Goal: Task Accomplishment & Management: Manage account settings

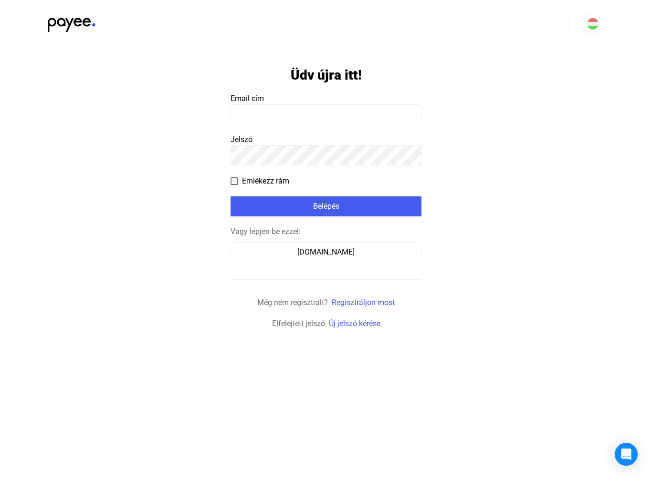
click at [250, 115] on input at bounding box center [325, 114] width 191 height 20
type input "**********"
click at [318, 209] on div "Belépés" at bounding box center [325, 206] width 185 height 11
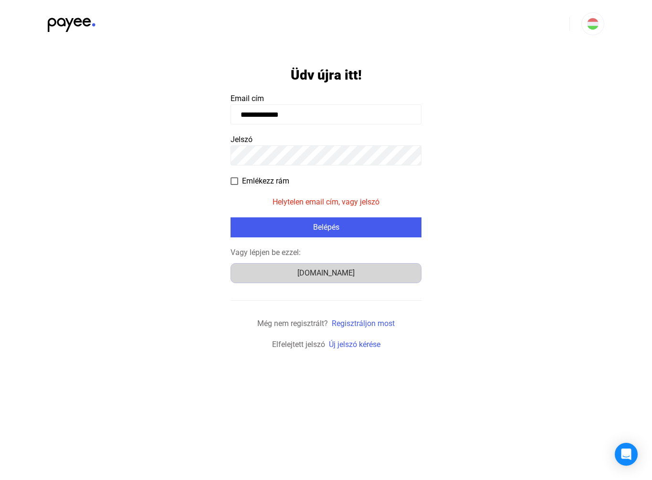
click at [324, 277] on div "[DOMAIN_NAME]" at bounding box center [326, 273] width 184 height 11
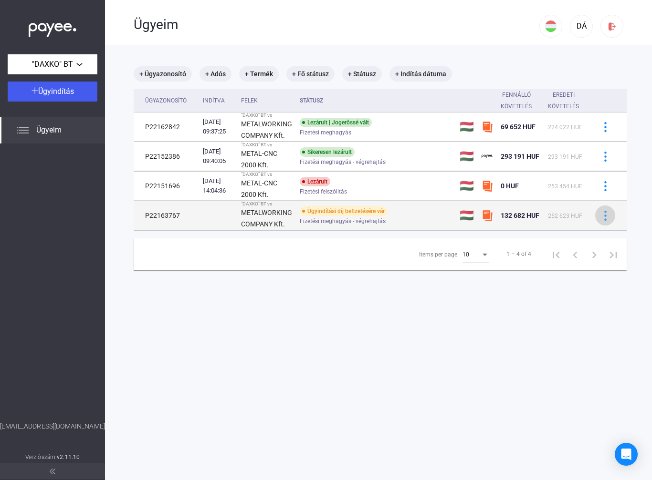
click at [610, 214] on img at bounding box center [605, 216] width 10 height 10
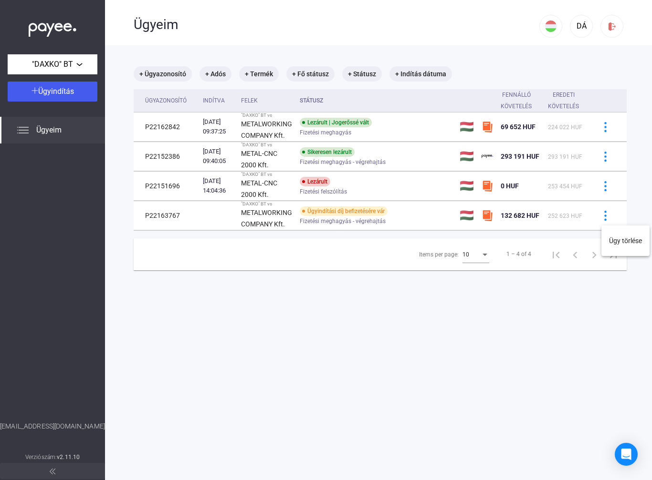
click at [487, 332] on div at bounding box center [326, 240] width 652 height 480
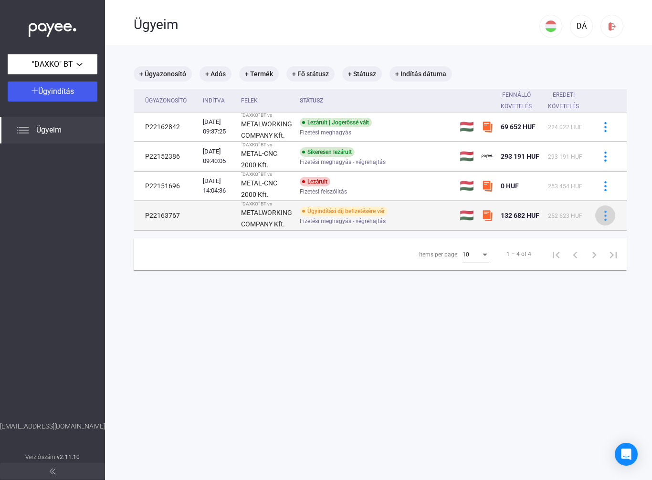
click at [610, 213] on img at bounding box center [605, 216] width 10 height 10
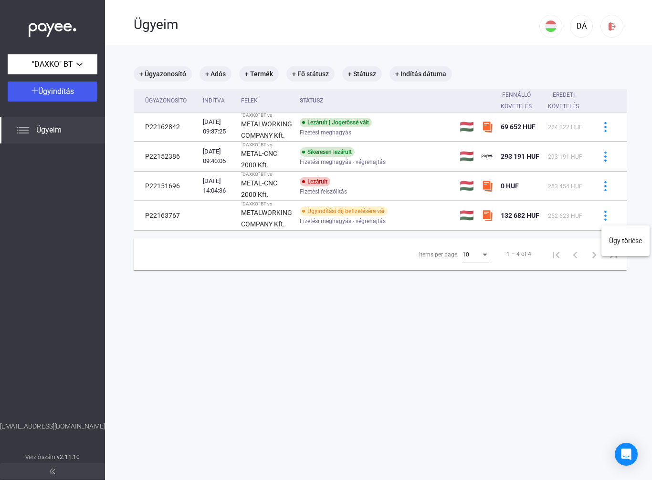
click at [366, 332] on div at bounding box center [326, 240] width 652 height 480
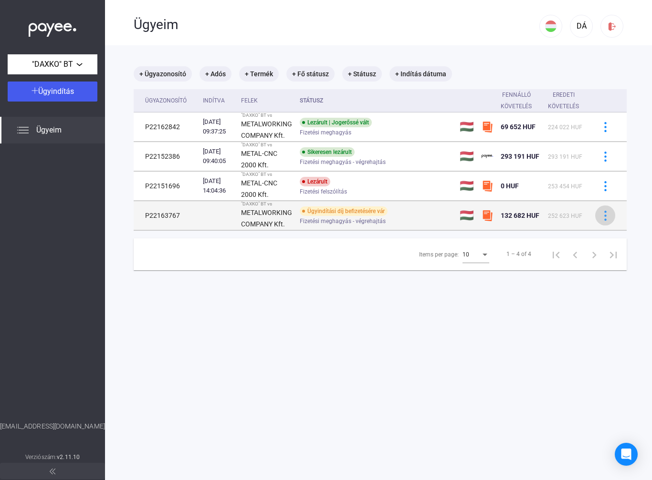
click at [610, 216] on img at bounding box center [605, 216] width 10 height 10
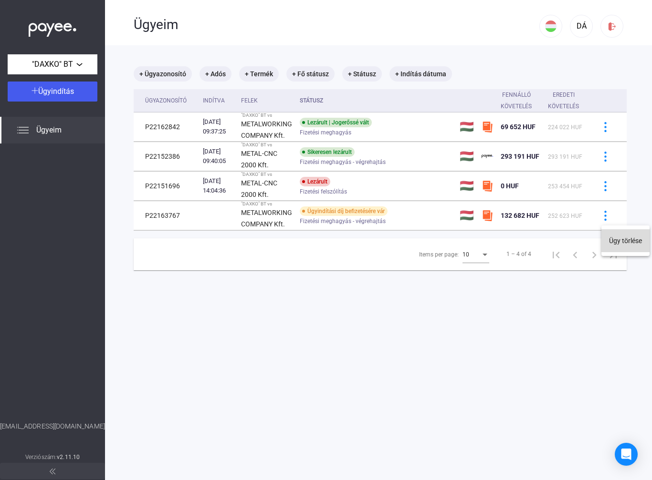
click at [623, 239] on button "Ügy törlése" at bounding box center [625, 240] width 48 height 23
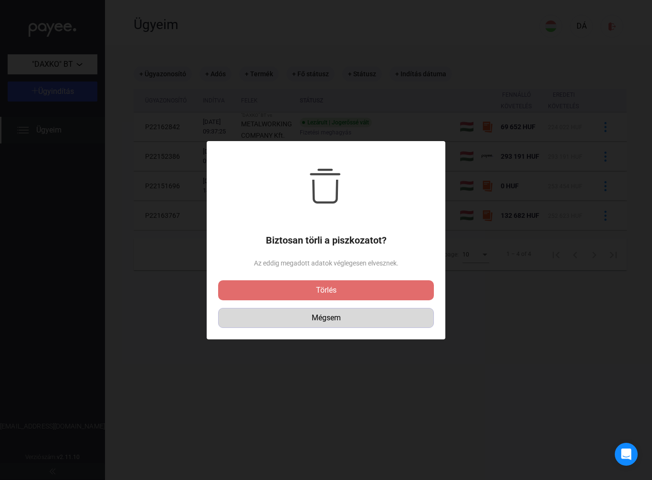
click at [329, 319] on div "Mégsem" at bounding box center [325, 318] width 209 height 11
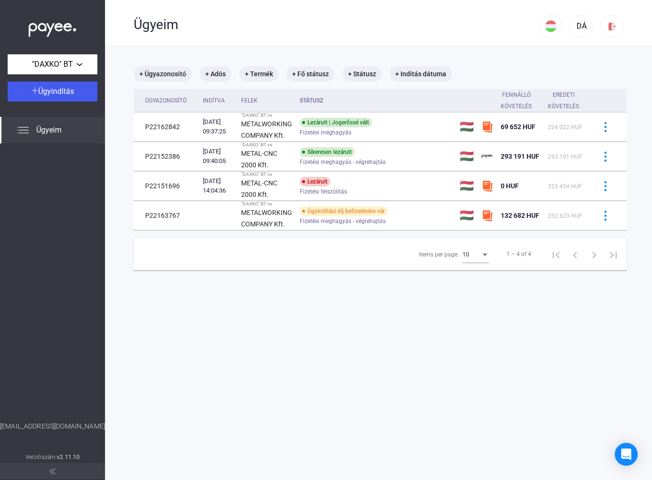
click at [44, 132] on span "Ügyeim" at bounding box center [48, 130] width 25 height 11
click at [55, 63] on span ""DAXKO" BT" at bounding box center [52, 64] width 41 height 11
click at [55, 63] on div at bounding box center [326, 240] width 652 height 480
click at [607, 27] on img at bounding box center [612, 26] width 10 height 10
